Goal: Information Seeking & Learning: Find specific fact

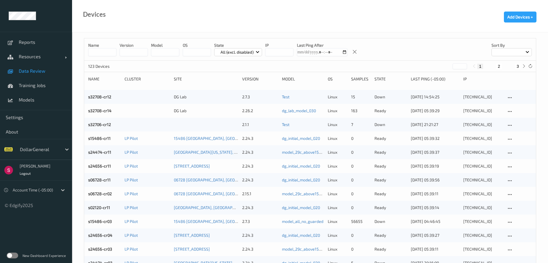
click at [40, 68] on span "Data Review" at bounding box center [43, 71] width 48 height 6
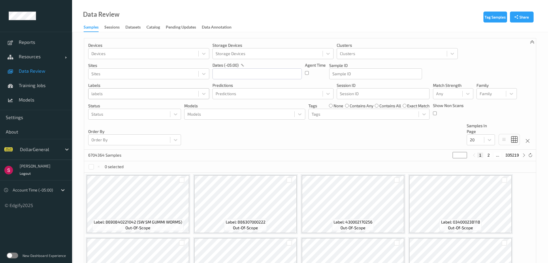
click at [123, 94] on div at bounding box center [143, 93] width 104 height 7
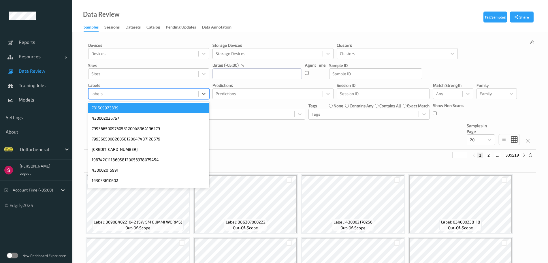
paste input "4baad64c-1159-4b8a-b9aa-6ace1b207330"
type input "4baad64c-1159-4b8a-b9aa-6ace1b207330"
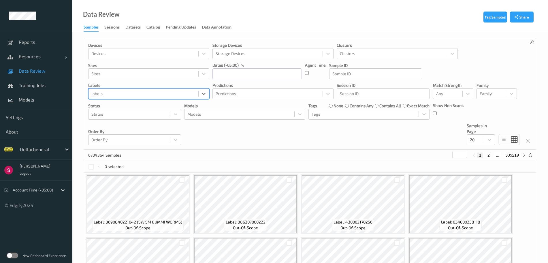
paste input "99902106210013160469"
type input "99902106210013160469"
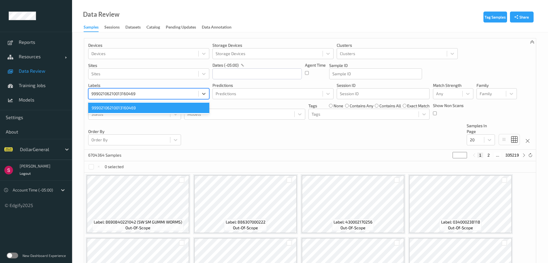
click at [135, 108] on div "99902106210013160469" at bounding box center [148, 108] width 121 height 10
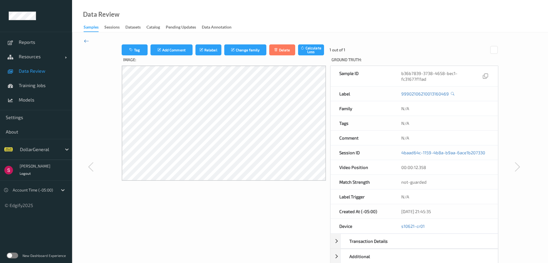
click at [87, 42] on icon at bounding box center [86, 41] width 5 height 6
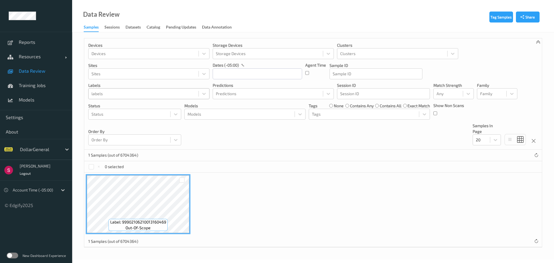
click at [118, 93] on div at bounding box center [143, 93] width 104 height 7
click at [151, 27] on div "Catalog" at bounding box center [153, 27] width 14 height 7
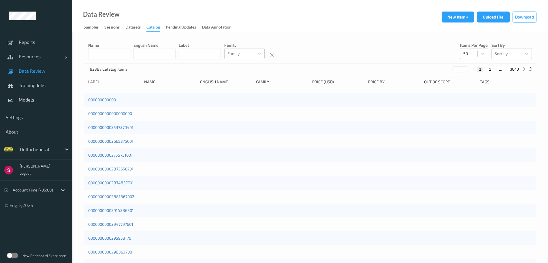
click at [212, 57] on input at bounding box center [200, 53] width 42 height 11
paste input "**********"
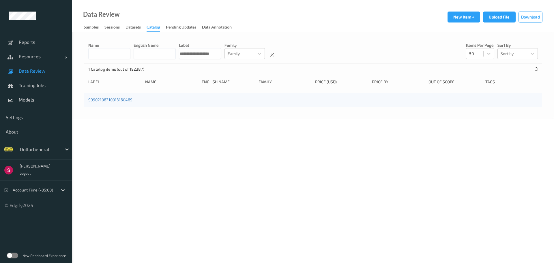
click at [206, 54] on input "**********" at bounding box center [200, 53] width 42 height 11
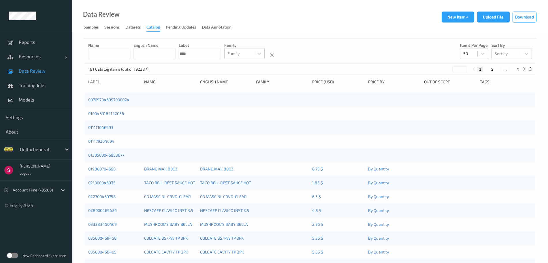
drag, startPoint x: 218, startPoint y: 55, endPoint x: 183, endPoint y: 57, distance: 35.5
click at [183, 57] on div "Name English Name Label **** Family Family Items per page 50 Sort by Sort by" at bounding box center [310, 50] width 452 height 25
paste input "*"
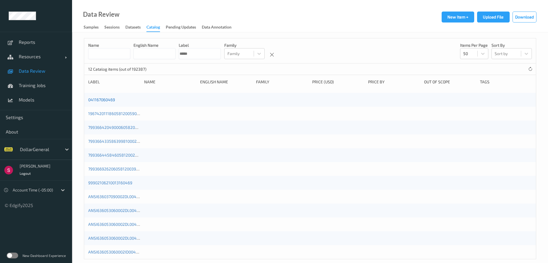
type input "*****"
click at [101, 101] on link "041167060469" at bounding box center [101, 99] width 27 height 5
click at [93, 27] on div "Samples" at bounding box center [91, 27] width 15 height 7
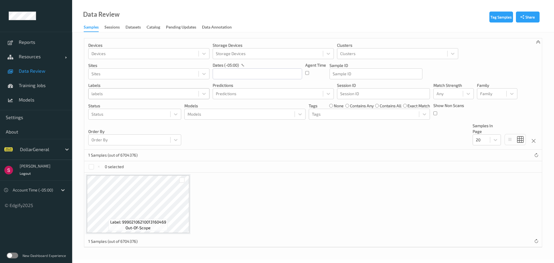
click at [144, 93] on div at bounding box center [143, 93] width 104 height 7
paste input "3146055401"
type input "3146055401"
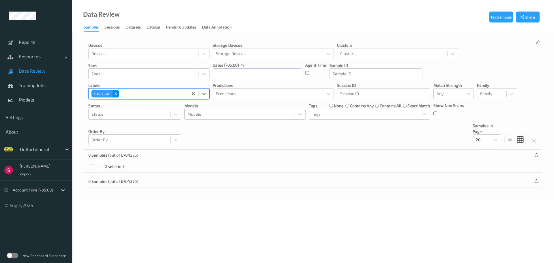
click at [115, 93] on icon "Remove 3146055401" at bounding box center [116, 94] width 2 height 2
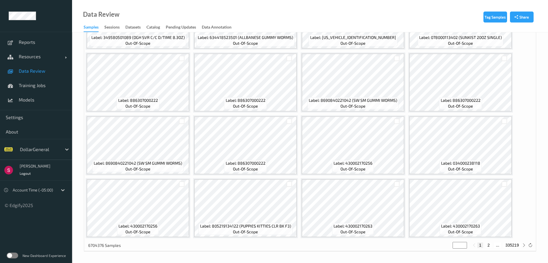
scroll to position [248, 0]
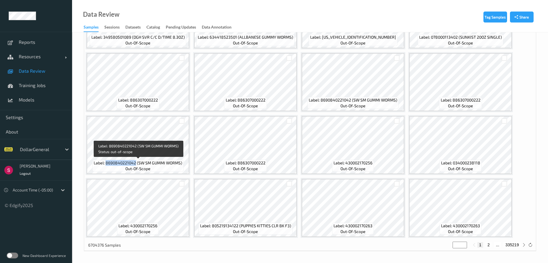
drag, startPoint x: 106, startPoint y: 163, endPoint x: 136, endPoint y: 165, distance: 30.3
click at [136, 165] on span "Label: 8690840221042 (SW SM GUMMI WORMS)" at bounding box center [138, 163] width 89 height 6
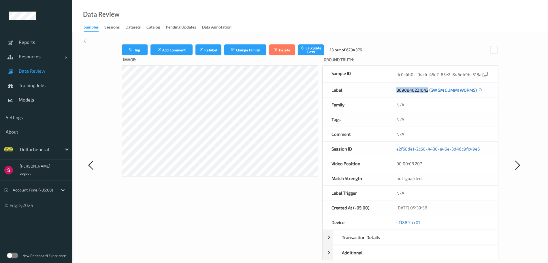
drag, startPoint x: 394, startPoint y: 91, endPoint x: 429, endPoint y: 90, distance: 35.2
click at [429, 90] on div "8690840221042 (SW SM GUMMI WORMS)" at bounding box center [443, 90] width 110 height 14
copy link "8690840221042"
click at [429, 90] on link "8690840221042 (SW SM GUMMI WORMS)" at bounding box center [436, 90] width 80 height 6
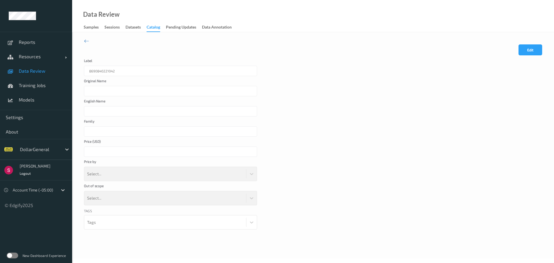
type input "SW SM GUMMI WORMS"
type input "*"
click at [138, 72] on div "8690840221042" at bounding box center [170, 71] width 173 height 10
drag, startPoint x: 117, startPoint y: 70, endPoint x: 113, endPoint y: 72, distance: 4.6
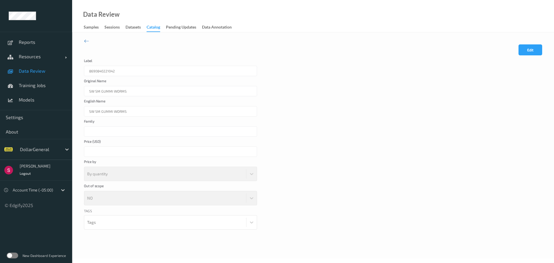
click at [113, 72] on div "8690840221042" at bounding box center [170, 71] width 173 height 10
drag, startPoint x: 80, startPoint y: 43, endPoint x: 84, endPoint y: 42, distance: 4.2
click at [81, 42] on div "Cancel Edit Save Label 8690840221042 Original Name SW SM GUMMI WORMS English Na…" at bounding box center [313, 145] width 482 height 226
click at [86, 42] on icon at bounding box center [86, 41] width 5 height 6
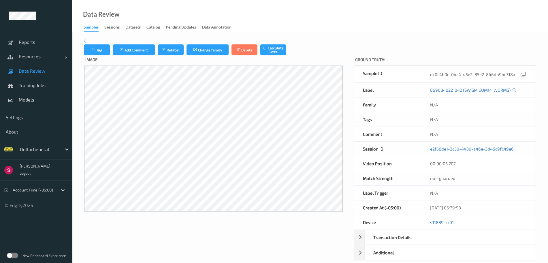
click at [92, 28] on div "Samples" at bounding box center [91, 28] width 15 height 8
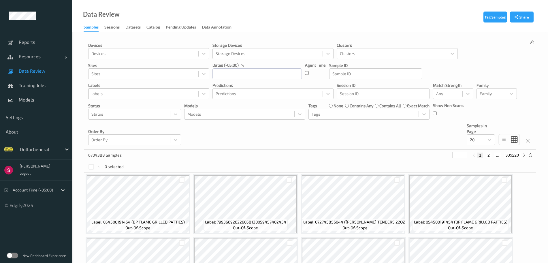
click at [132, 92] on div at bounding box center [143, 93] width 104 height 7
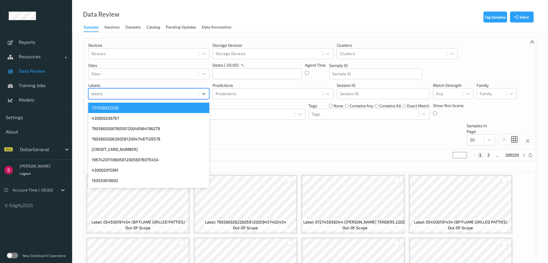
paste input "99902090900012655089"
type input "99902090900012655089"
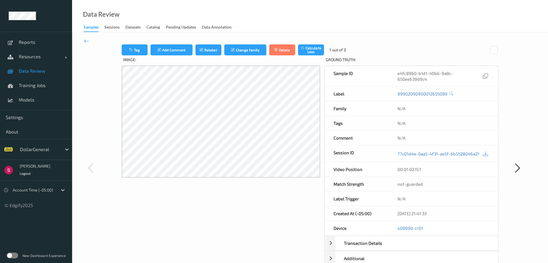
scroll to position [36, 0]
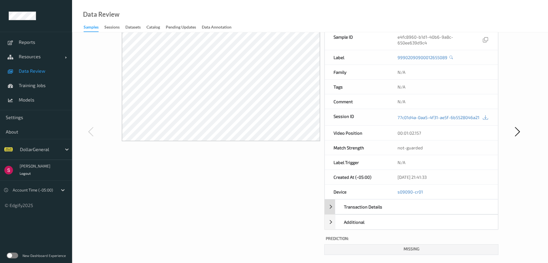
click at [329, 204] on div "Transaction Details" at bounding box center [412, 206] width 174 height 15
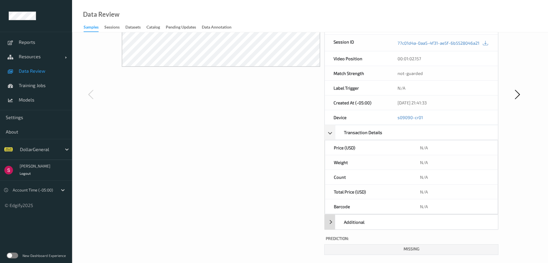
click at [334, 218] on div "Additional" at bounding box center [412, 222] width 174 height 15
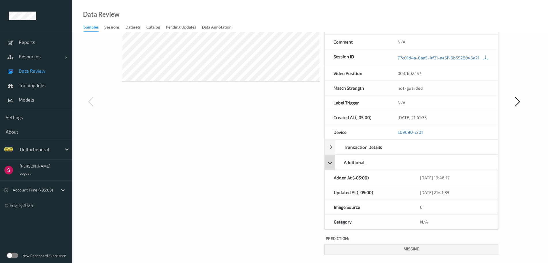
click at [330, 157] on div "Additional" at bounding box center [412, 162] width 174 height 15
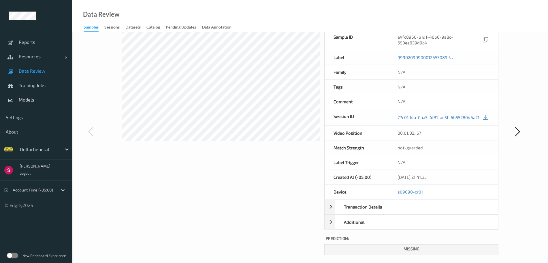
scroll to position [0, 0]
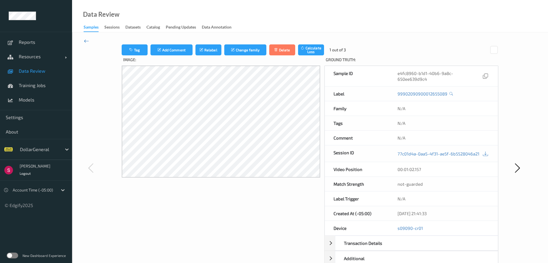
click at [88, 40] on icon at bounding box center [86, 41] width 5 height 6
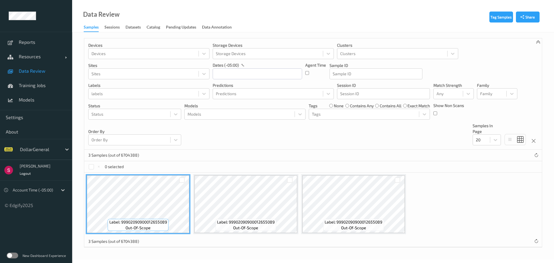
click at [121, 99] on div "labels" at bounding box center [148, 93] width 121 height 11
click at [124, 95] on div at bounding box center [143, 93] width 104 height 7
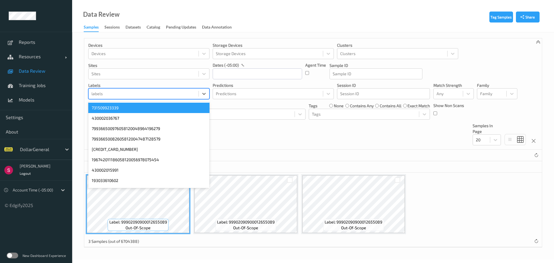
paste input "08350187707012303902"
type input "08350187707012303902"
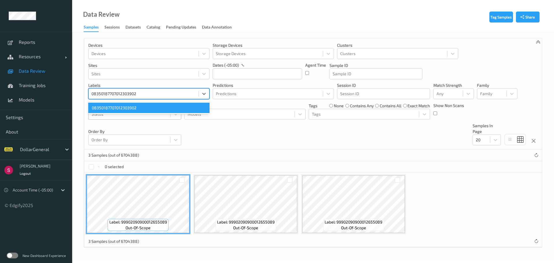
drag, startPoint x: 137, startPoint y: 106, endPoint x: 137, endPoint y: 108, distance: 2.9
click at [138, 106] on div "08350187707012303902" at bounding box center [148, 108] width 121 height 10
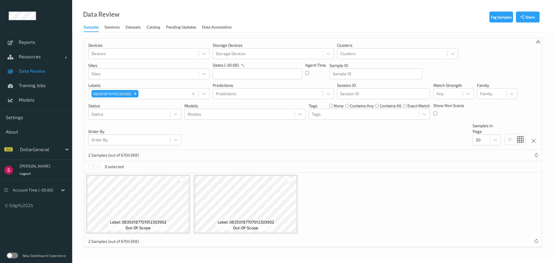
click at [227, 143] on div "Devices Devices Storage Devices Storage Devices Clusters Clusters Sites Sites d…" at bounding box center [312, 93] width 457 height 111
click at [134, 95] on icon "Remove 08350187707012303902" at bounding box center [135, 94] width 4 height 4
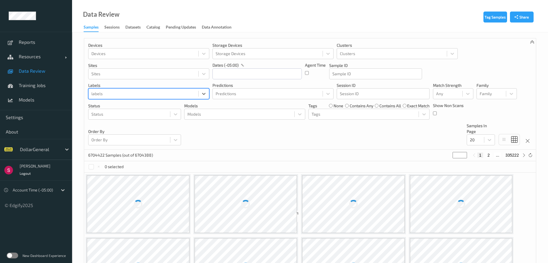
click at [130, 93] on div at bounding box center [143, 93] width 104 height 7
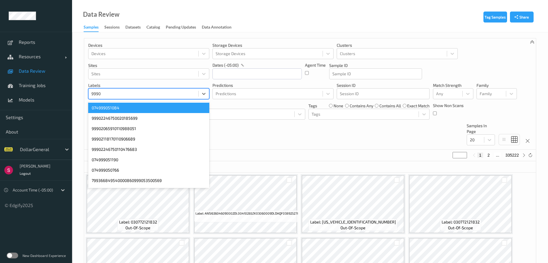
type input "9990%"
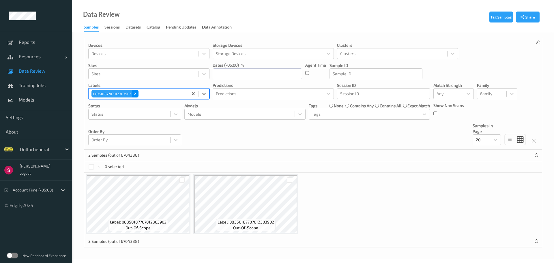
click at [134, 94] on icon "Remove 08350187707012303902" at bounding box center [135, 94] width 4 height 4
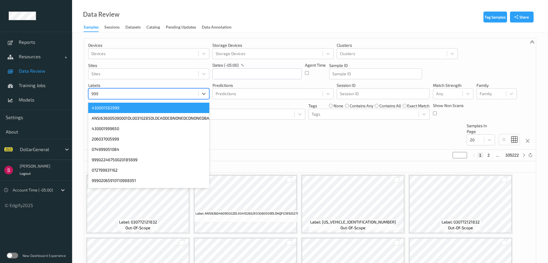
type input "9990"
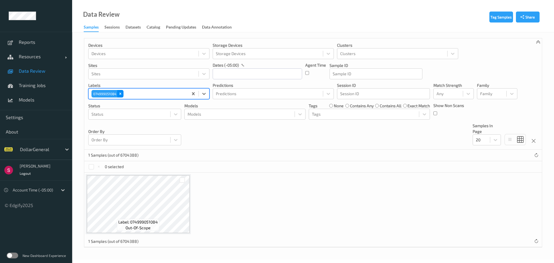
click at [120, 93] on icon "Remove 074999051084" at bounding box center [120, 94] width 2 height 2
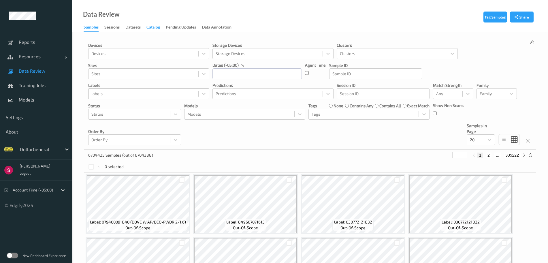
click at [154, 27] on div "Catalog" at bounding box center [153, 27] width 14 height 7
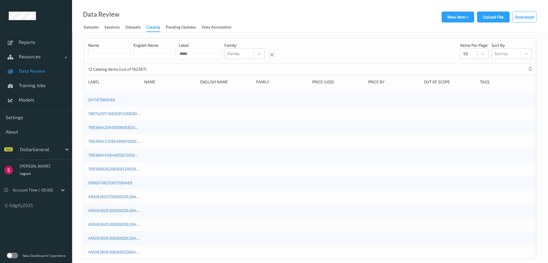
click at [221, 49] on input "*****" at bounding box center [200, 53] width 42 height 11
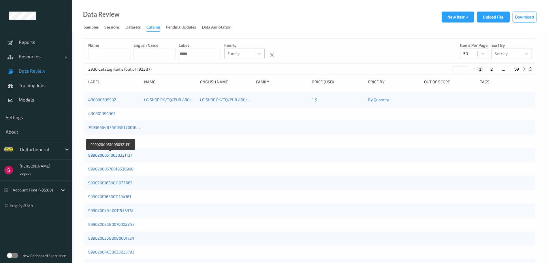
type input "*****"
click at [105, 156] on link "99902000510030321131" at bounding box center [110, 155] width 44 height 5
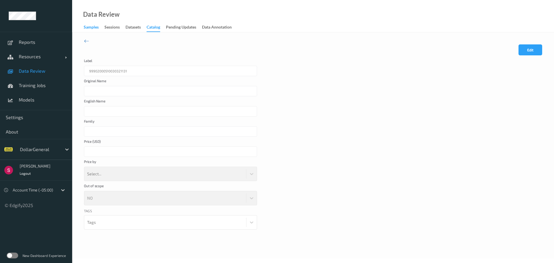
drag, startPoint x: 86, startPoint y: 40, endPoint x: 90, endPoint y: 27, distance: 14.0
click at [86, 39] on icon at bounding box center [86, 41] width 5 height 6
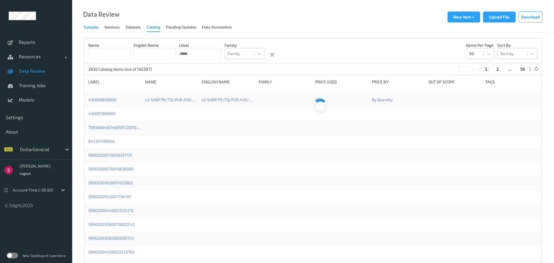
click at [90, 26] on div "Samples" at bounding box center [91, 27] width 15 height 7
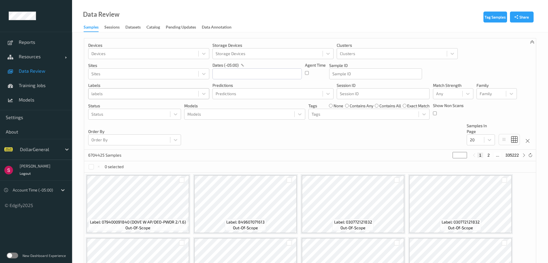
click at [126, 93] on div at bounding box center [143, 93] width 104 height 7
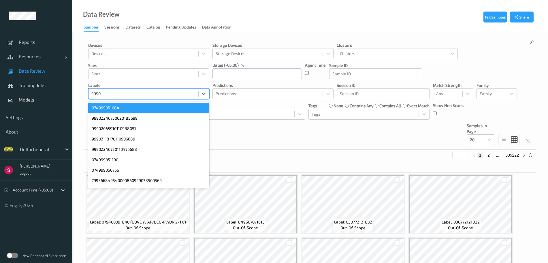
type input "99902"
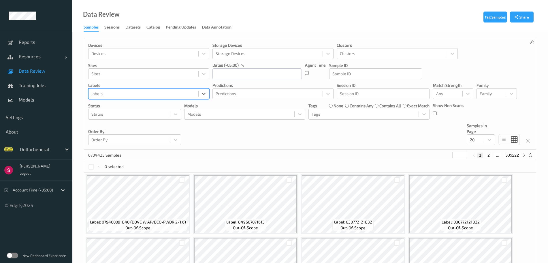
click at [126, 93] on div at bounding box center [143, 93] width 104 height 7
click at [206, 93] on icon at bounding box center [204, 94] width 6 height 6
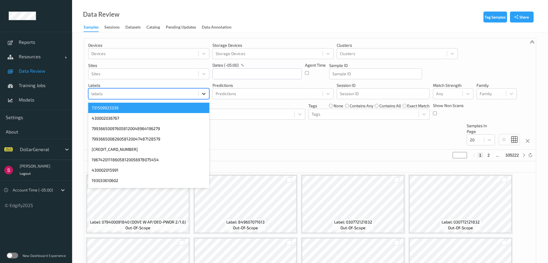
click at [204, 91] on icon at bounding box center [204, 94] width 6 height 6
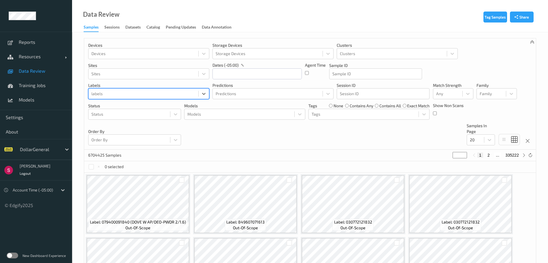
click at [253, 142] on div "Devices Devices Storage Devices Storage Devices Clusters Clusters Sites Sites d…" at bounding box center [310, 93] width 452 height 111
